Goal: Transaction & Acquisition: Purchase product/service

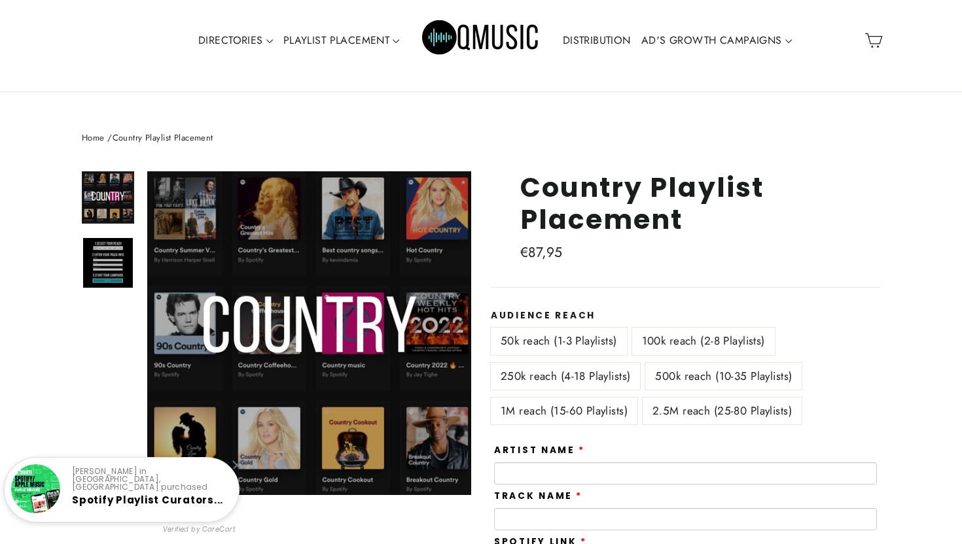
scroll to position [126, 0]
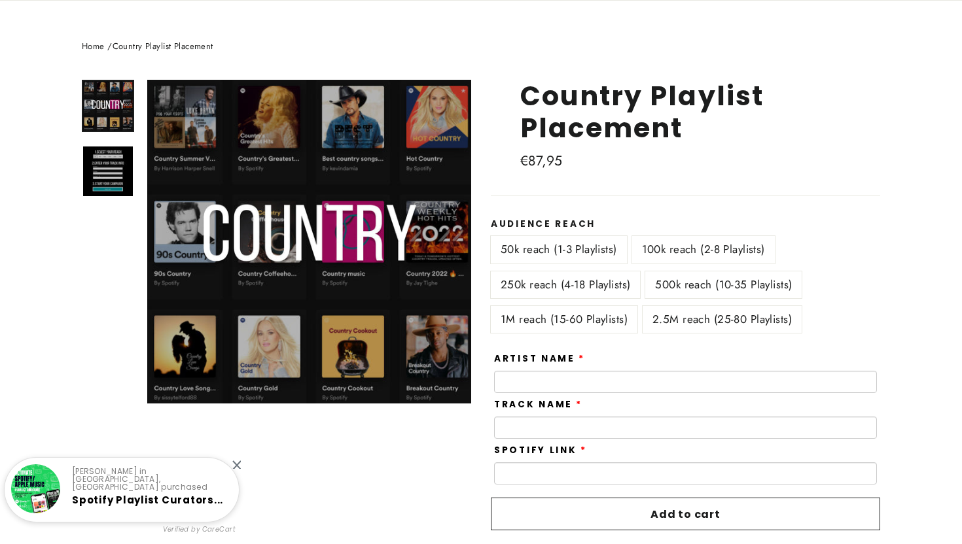
click at [673, 245] on label "100k reach (2-8 Playlists)" at bounding box center [703, 249] width 143 height 27
click at [589, 244] on label "50k reach (1-3 Playlists)" at bounding box center [559, 249] width 136 height 27
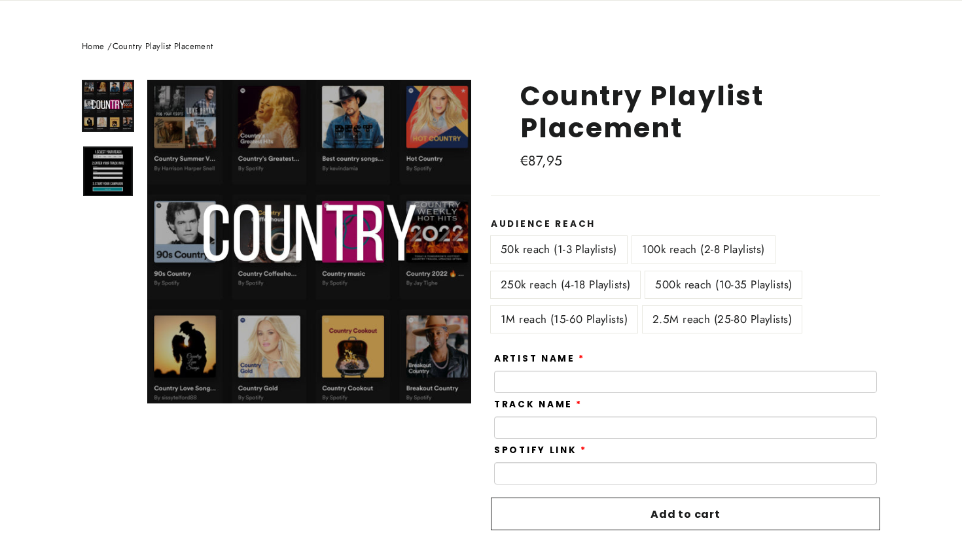
click at [101, 181] on img at bounding box center [108, 172] width 50 height 50
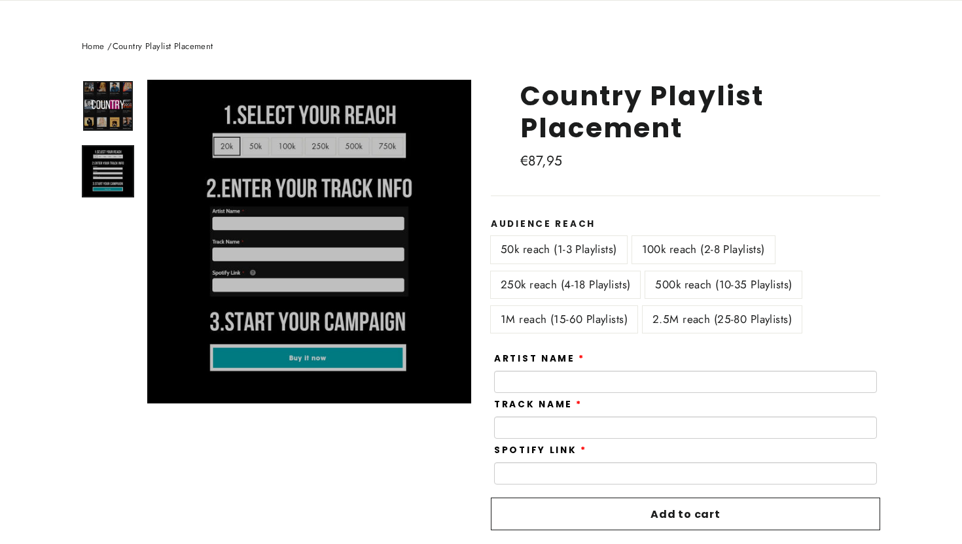
click at [109, 99] on img at bounding box center [108, 106] width 50 height 50
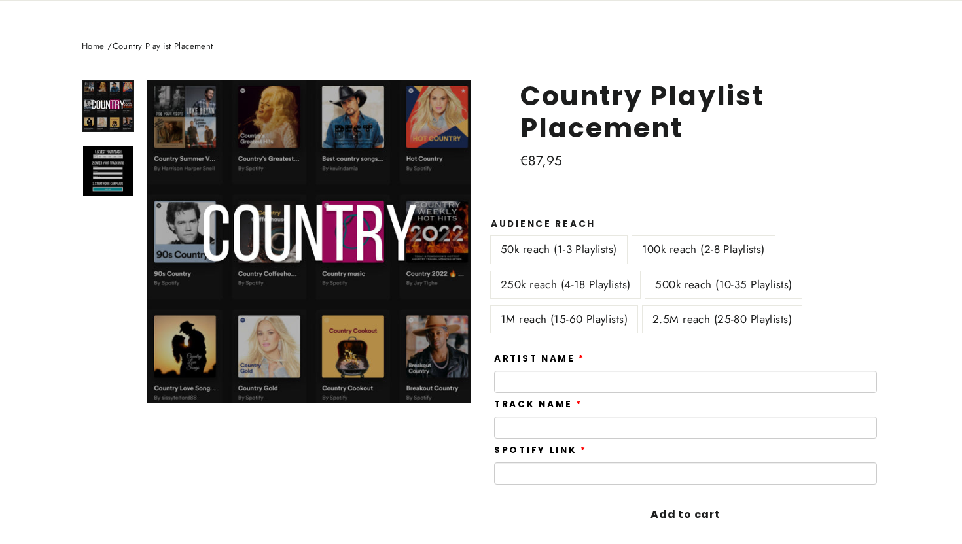
click at [118, 130] on img at bounding box center [108, 106] width 50 height 50
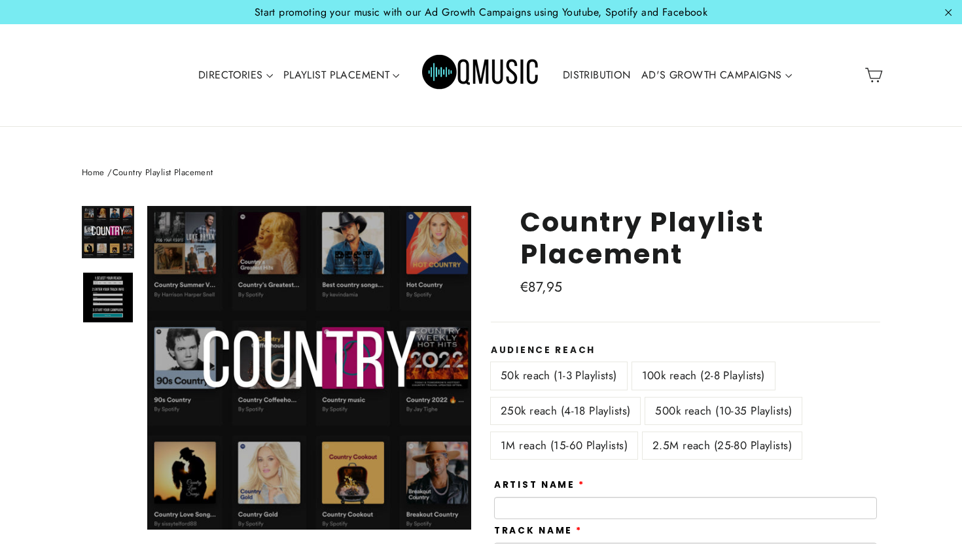
click at [436, 65] on img "Primary" at bounding box center [481, 75] width 118 height 59
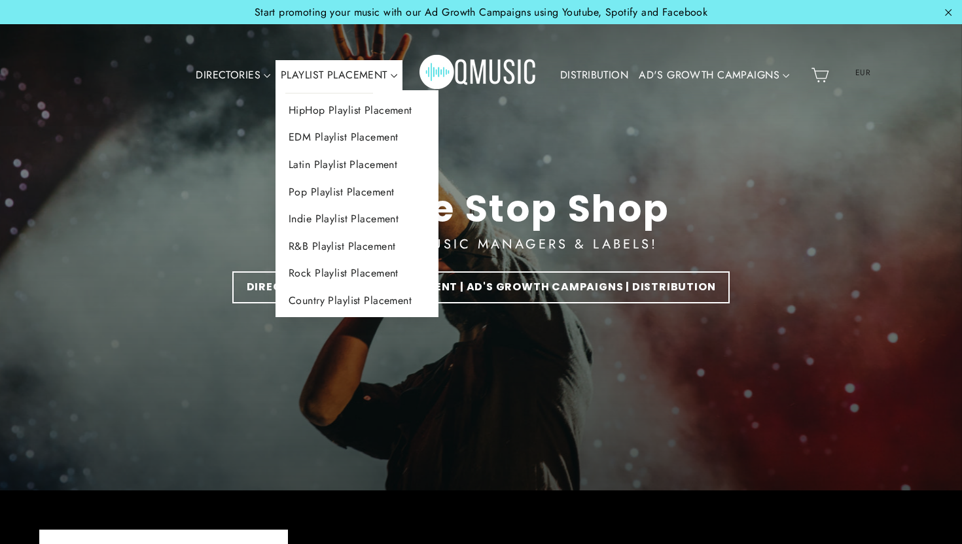
click at [351, 82] on link "PLAYLIST PLACEMENT" at bounding box center [338, 75] width 127 height 30
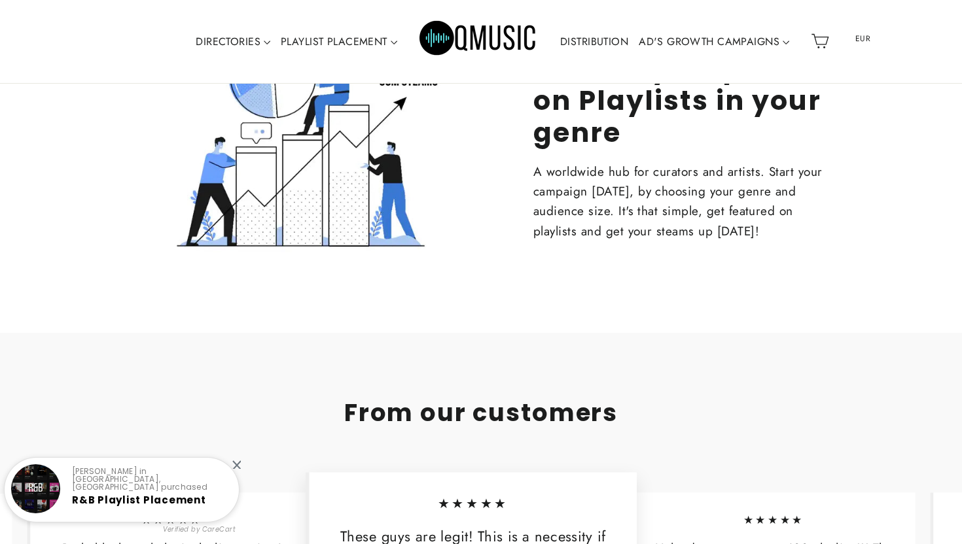
scroll to position [1241, 0]
